Goal: Navigation & Orientation: Find specific page/section

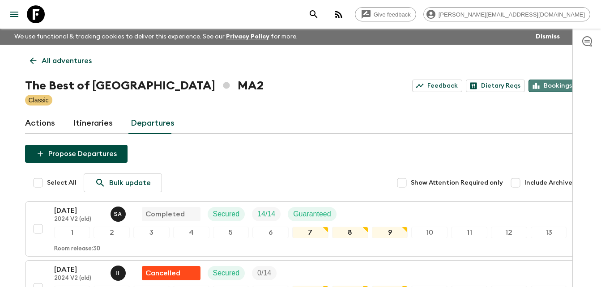
click at [546, 85] on link "Bookings" at bounding box center [552, 86] width 48 height 13
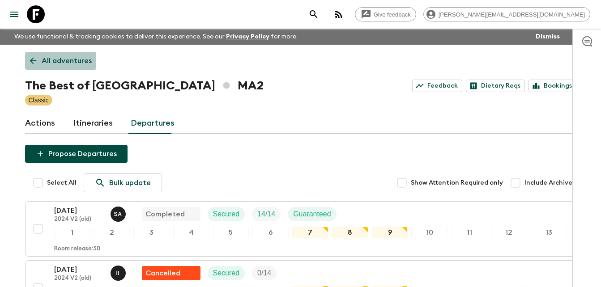
click at [30, 60] on icon at bounding box center [33, 61] width 7 height 7
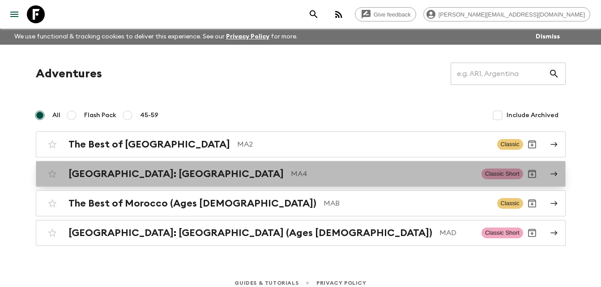
click at [119, 174] on h2 "[GEOGRAPHIC_DATA]: [GEOGRAPHIC_DATA]" at bounding box center [175, 174] width 215 height 12
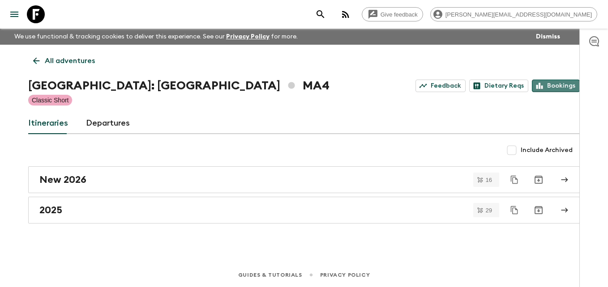
click at [561, 88] on link "Bookings" at bounding box center [555, 86] width 48 height 13
